Goal: Information Seeking & Learning: Learn about a topic

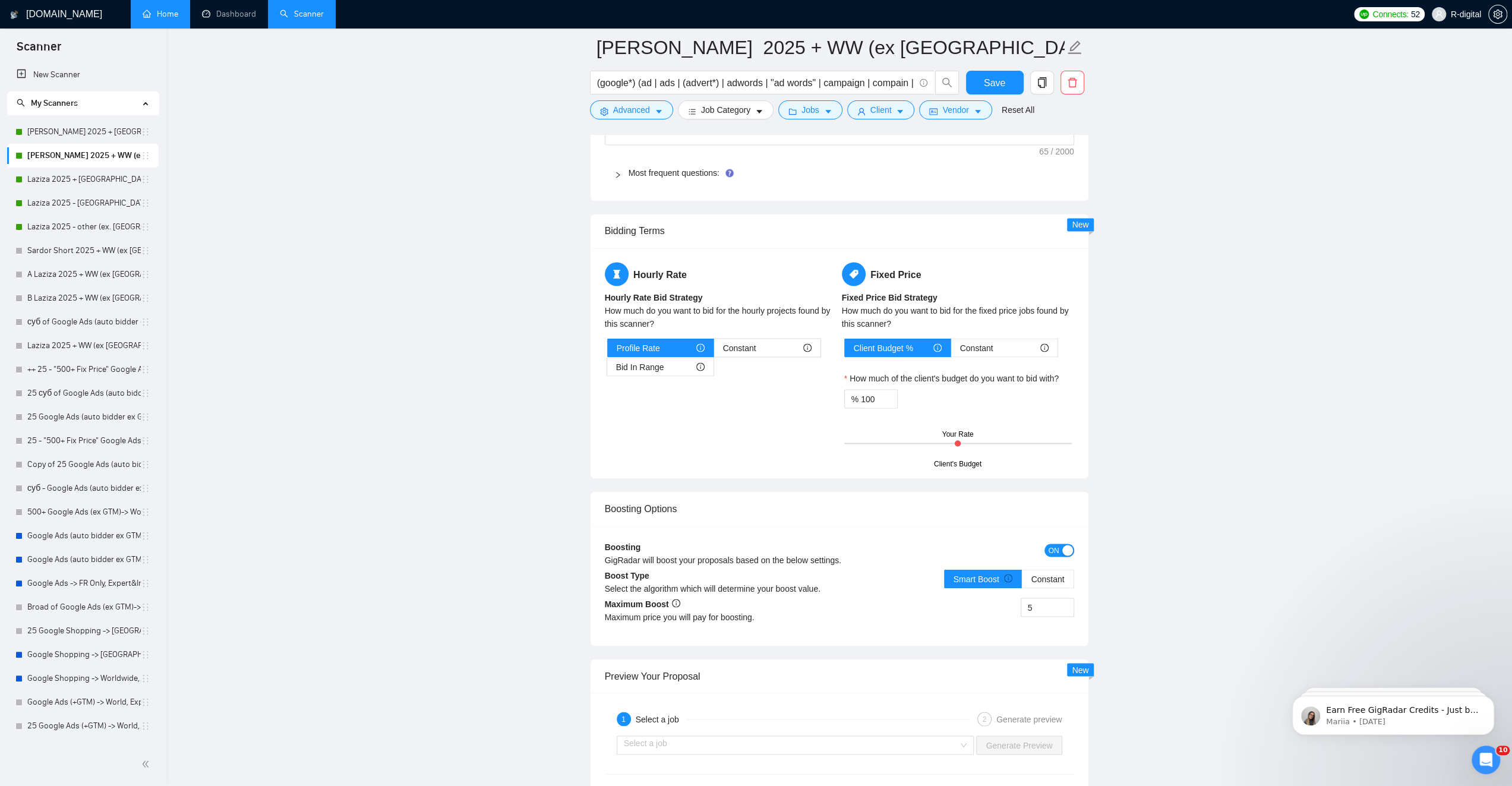
click at [166, 11] on link "Home" at bounding box center [160, 14] width 36 height 10
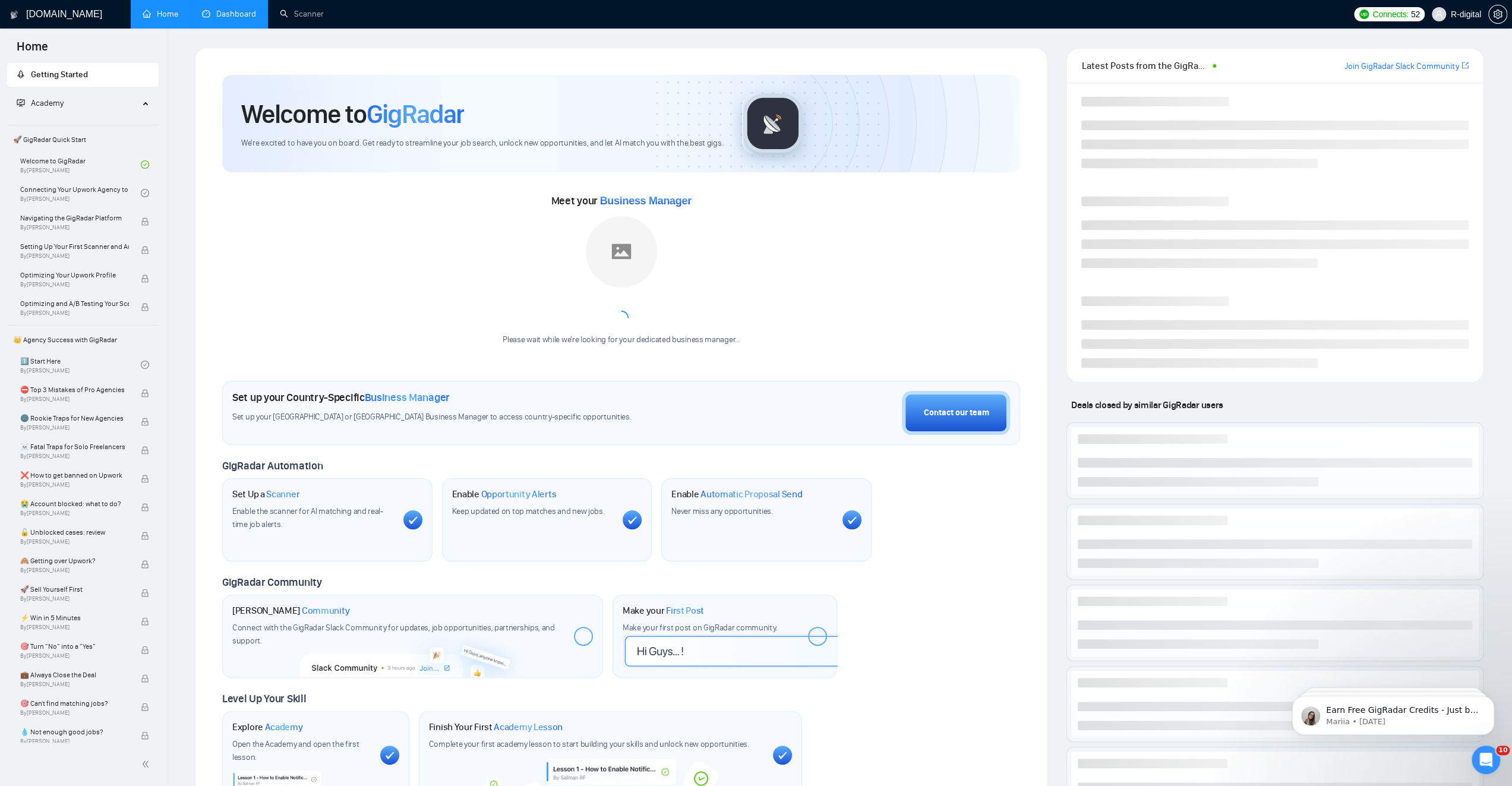
click at [243, 26] on li "Dashboard" at bounding box center [229, 14] width 78 height 28
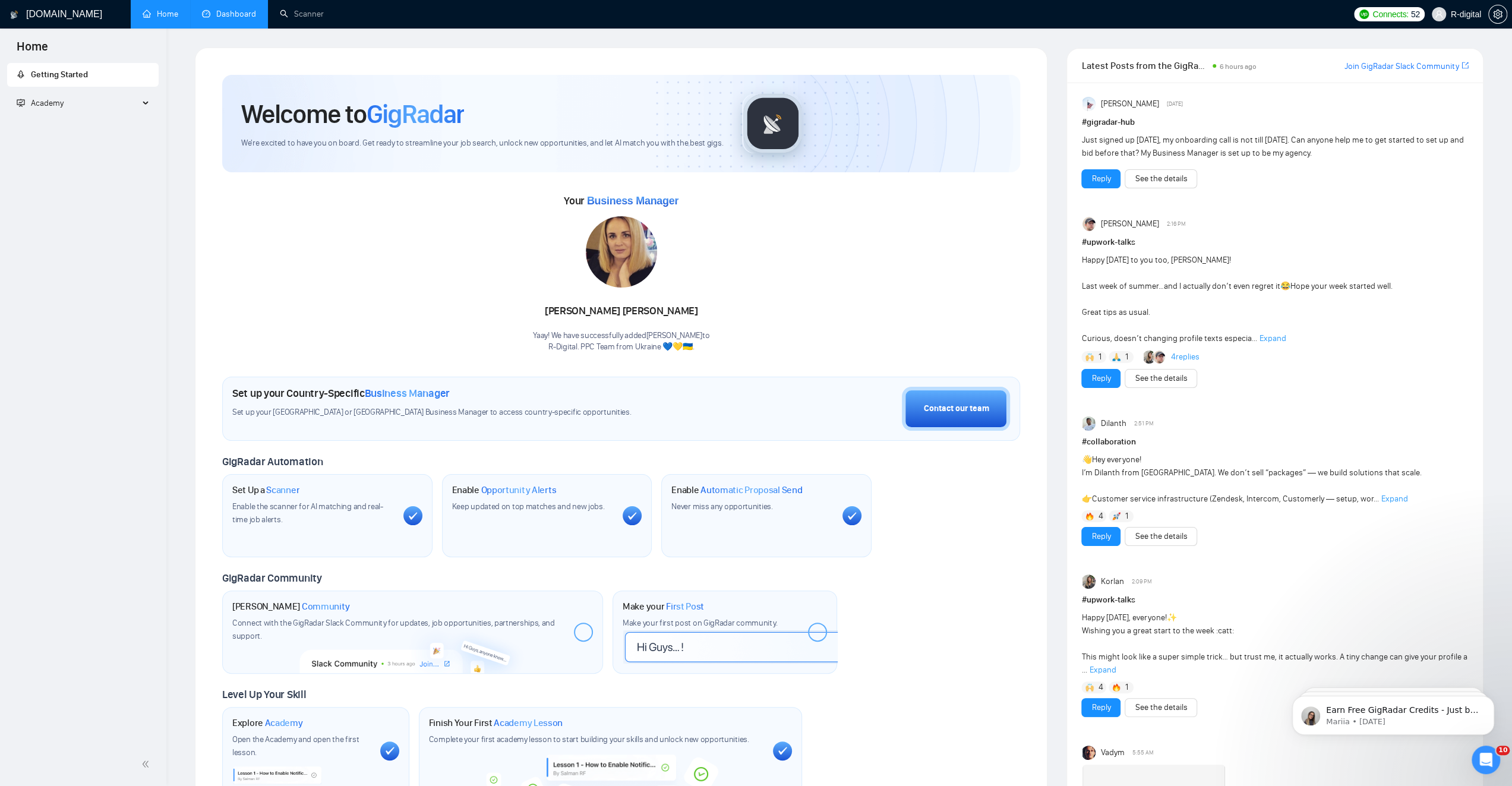
click at [224, 10] on link "Dashboard" at bounding box center [229, 14] width 54 height 10
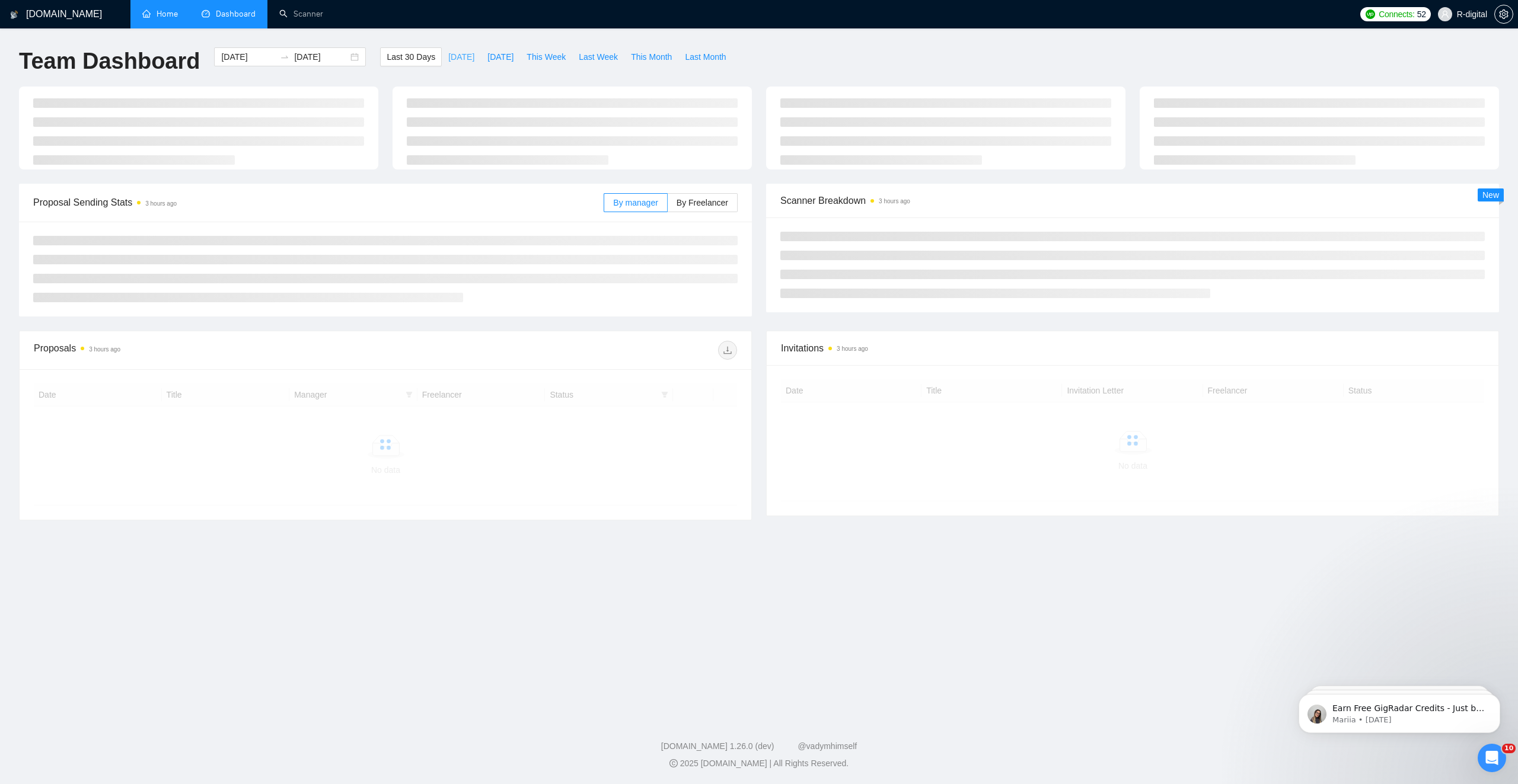
click at [450, 57] on span "[DATE]" at bounding box center [461, 56] width 26 height 13
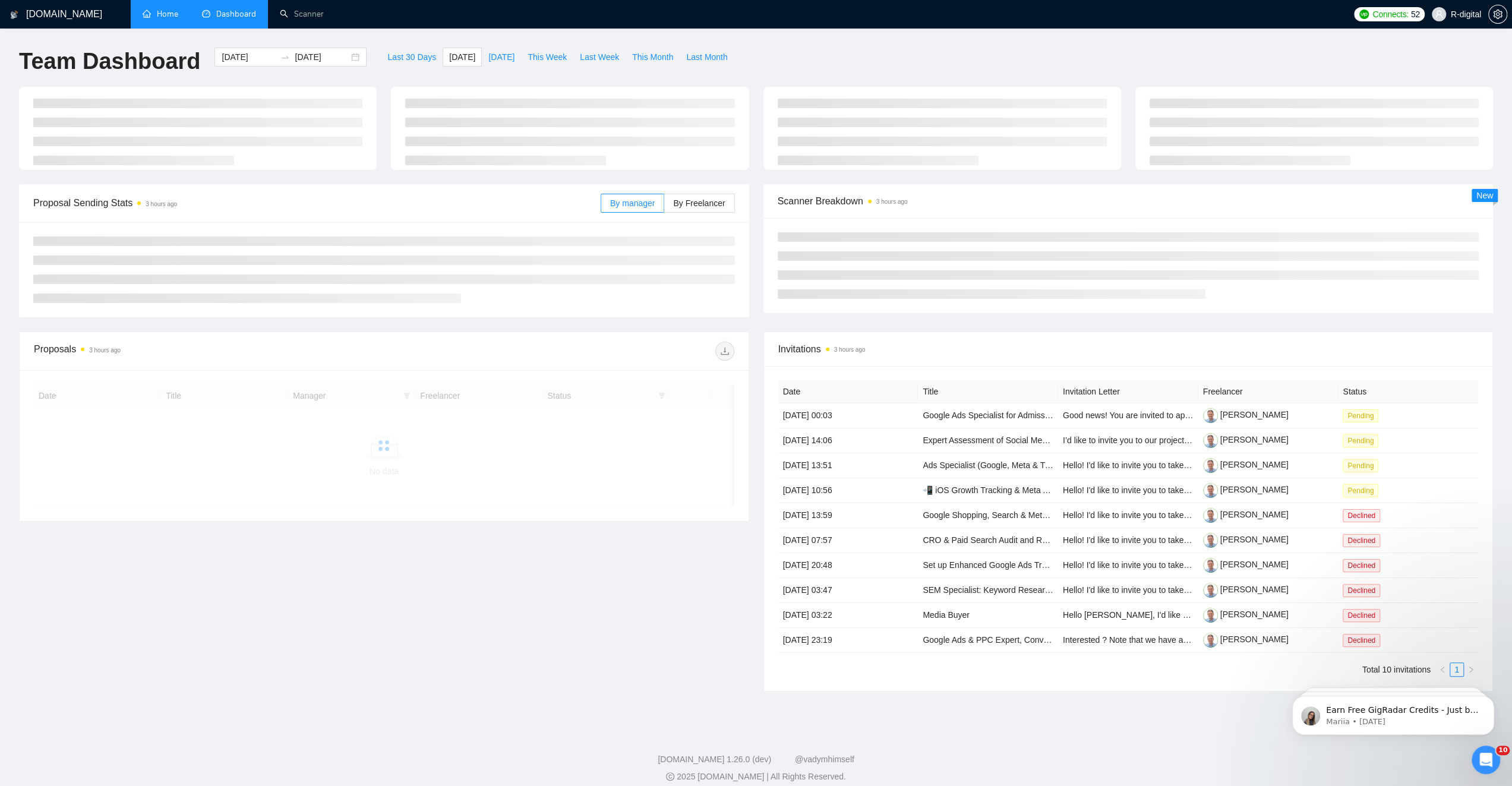
type input "[DATE]"
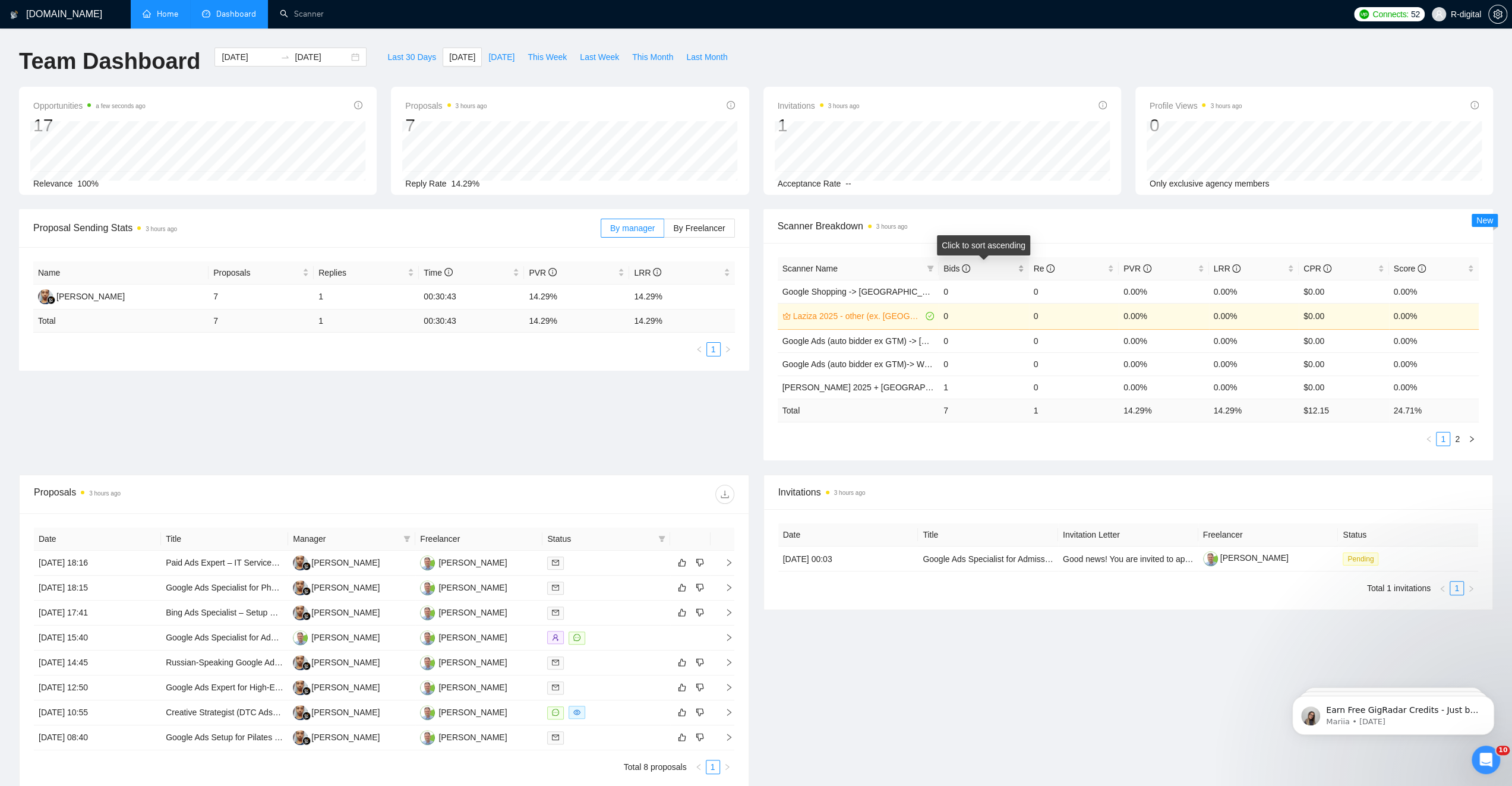
click at [1020, 272] on div "Bids" at bounding box center [984, 268] width 81 height 13
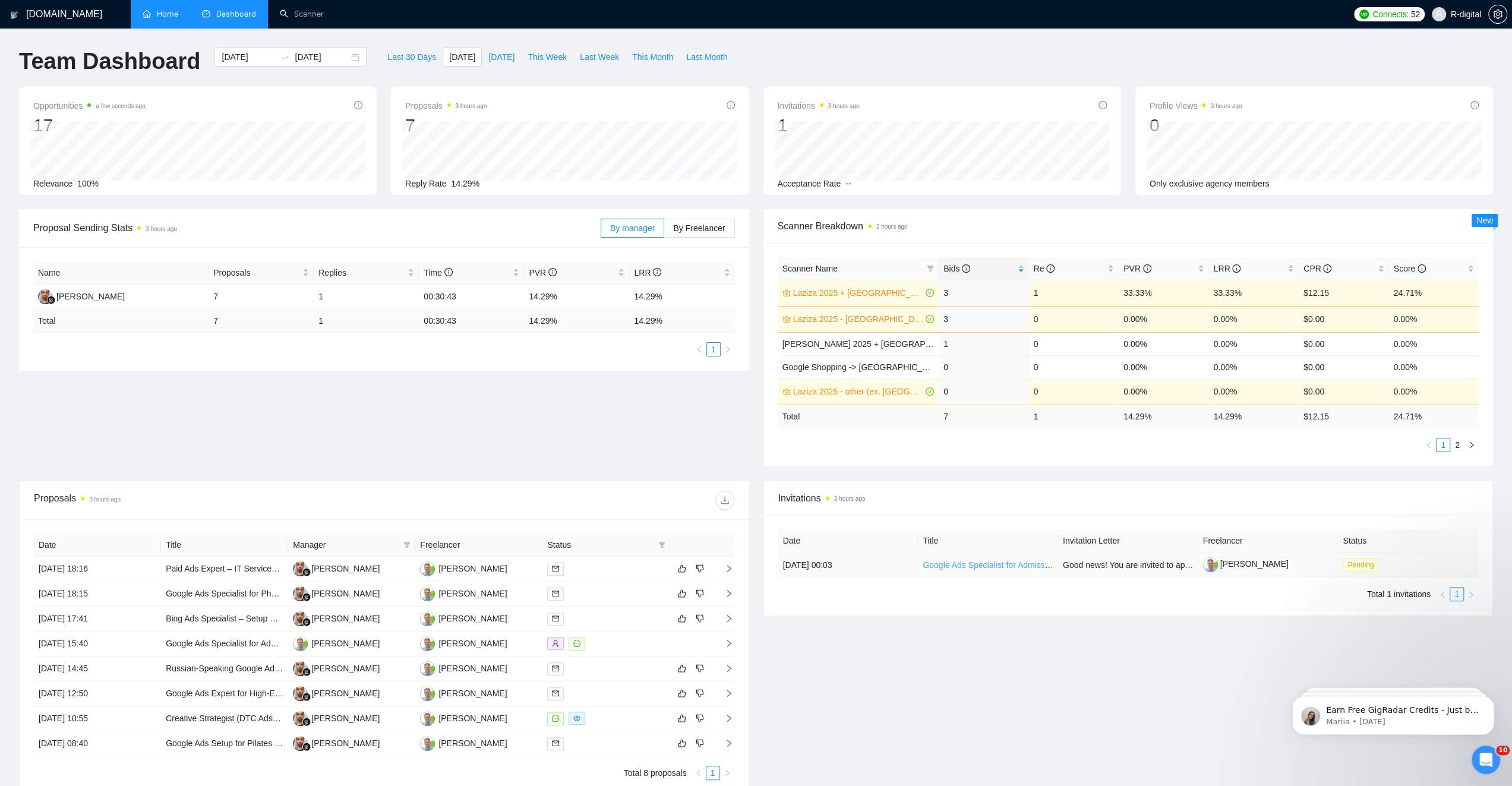
click at [1001, 562] on link "Google Ads Specialist for Admissions Company" at bounding box center [1009, 565] width 175 height 9
click at [1005, 563] on link "Google Ads Specialist for Admissions Company" at bounding box center [1009, 565] width 175 height 9
